Goal: Task Accomplishment & Management: Use online tool/utility

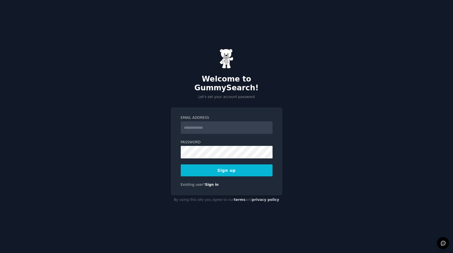
click at [235, 124] on input "Email Address" at bounding box center [227, 127] width 92 height 13
type input "**********"
click at [225, 166] on button "Sign up" at bounding box center [227, 170] width 92 height 12
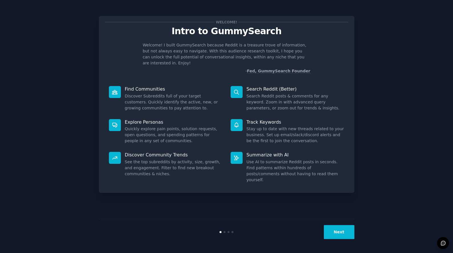
drag, startPoint x: 334, startPoint y: 228, endPoint x: 267, endPoint y: 179, distance: 84.0
click at [267, 179] on div "Welcome! Intro to GummySearch Welcome! I built GummySearch because Reddit is a …" at bounding box center [226, 126] width 255 height 237
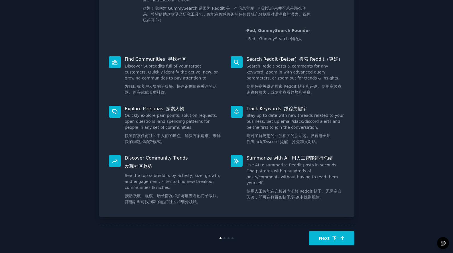
scroll to position [63, 0]
click at [326, 231] on button "Next 下一个" at bounding box center [331, 238] width 45 height 14
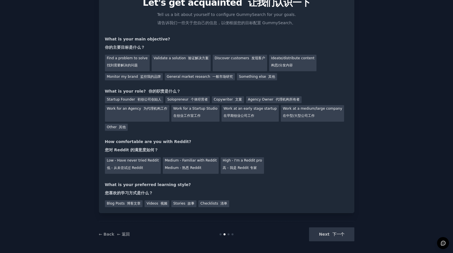
scroll to position [31, 0]
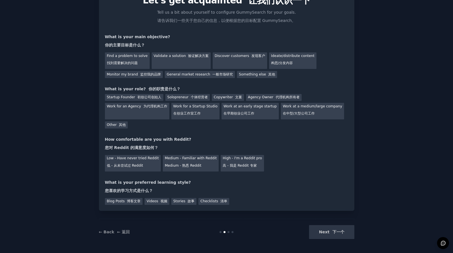
click at [330, 233] on div "Next 下一个" at bounding box center [311, 232] width 85 height 14
click at [131, 63] on font "找到需要解决的问题" at bounding box center [122, 63] width 31 height 4
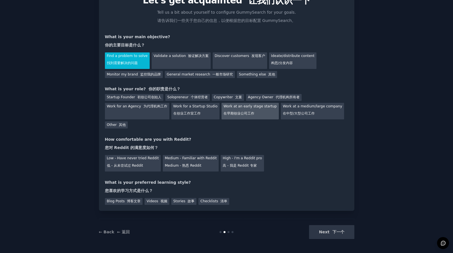
click at [234, 112] on font "在早期创业公司工作" at bounding box center [238, 113] width 31 height 4
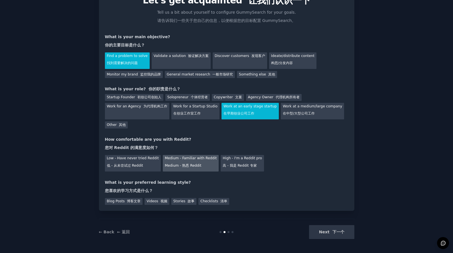
click at [185, 163] on font "Medium - 熟悉 Reddit" at bounding box center [183, 165] width 36 height 4
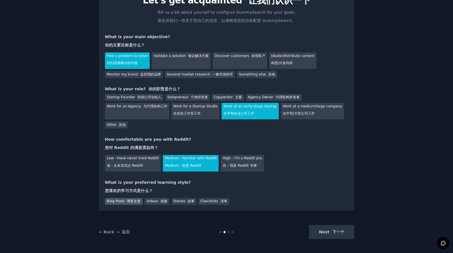
click at [133, 204] on div "Blog Posts 博客文章" at bounding box center [124, 201] width 38 height 7
click at [328, 228] on button "Next 下一个" at bounding box center [331, 232] width 45 height 14
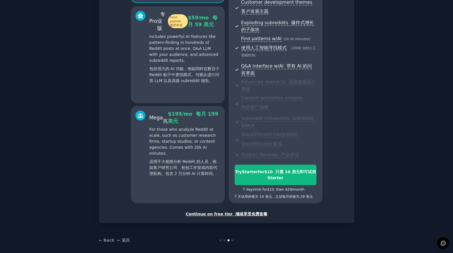
scroll to position [171, 0]
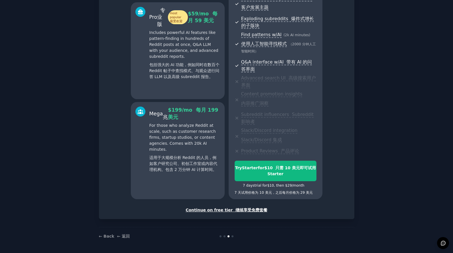
click at [224, 210] on div "Continue on free tier 继续享受免费套餐" at bounding box center [226, 210] width 243 height 6
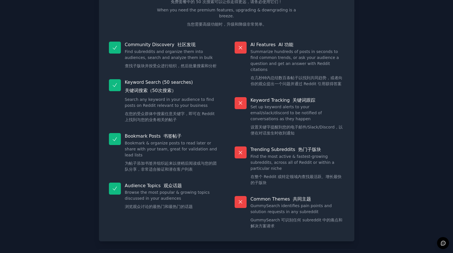
scroll to position [71, 0]
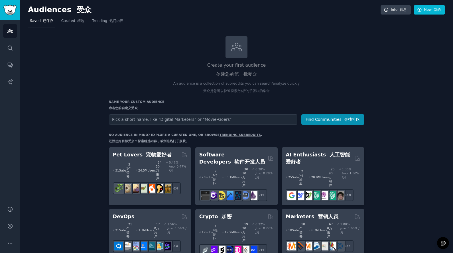
click at [109, 59] on div "Create your first audience 创建您的第一批受众 An audience is a collection of subreddits …" at bounding box center [236, 66] width 255 height 60
click at [99, 17] on link "Trending 热门内容" at bounding box center [107, 23] width 35 height 12
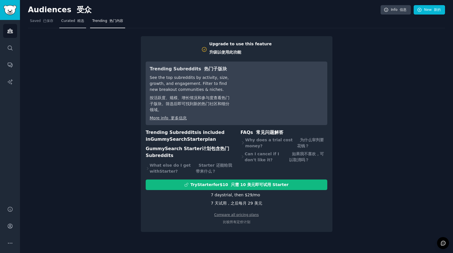
click at [66, 20] on span "Curated 精选" at bounding box center [72, 21] width 23 height 5
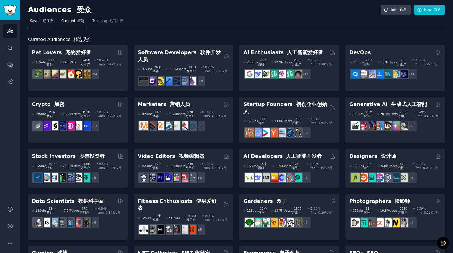
click at [37, 25] on link "Saved 已保存" at bounding box center [41, 23] width 27 height 12
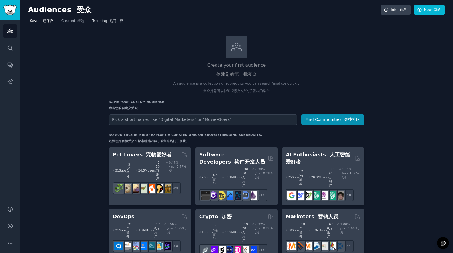
click at [103, 21] on span "Trending 热门内容" at bounding box center [107, 21] width 31 height 5
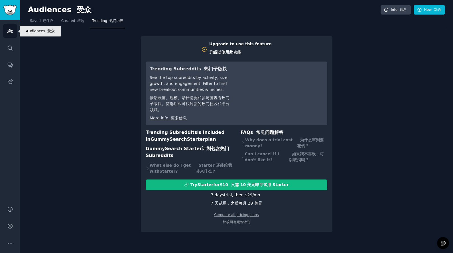
click at [10, 29] on icon "Sidebar" at bounding box center [10, 31] width 6 height 6
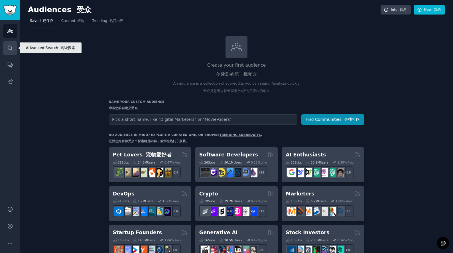
click at [8, 45] on icon "Sidebar" at bounding box center [10, 48] width 6 height 6
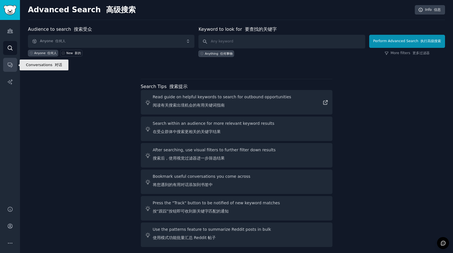
click at [9, 62] on icon "Sidebar" at bounding box center [10, 65] width 6 height 6
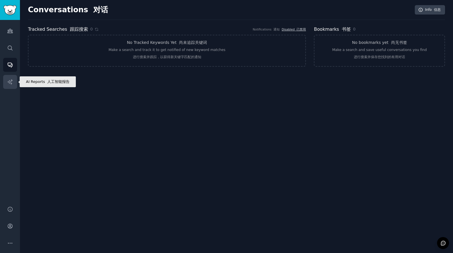
click at [7, 80] on icon "Sidebar" at bounding box center [10, 82] width 6 height 6
